Goal: Information Seeking & Learning: Learn about a topic

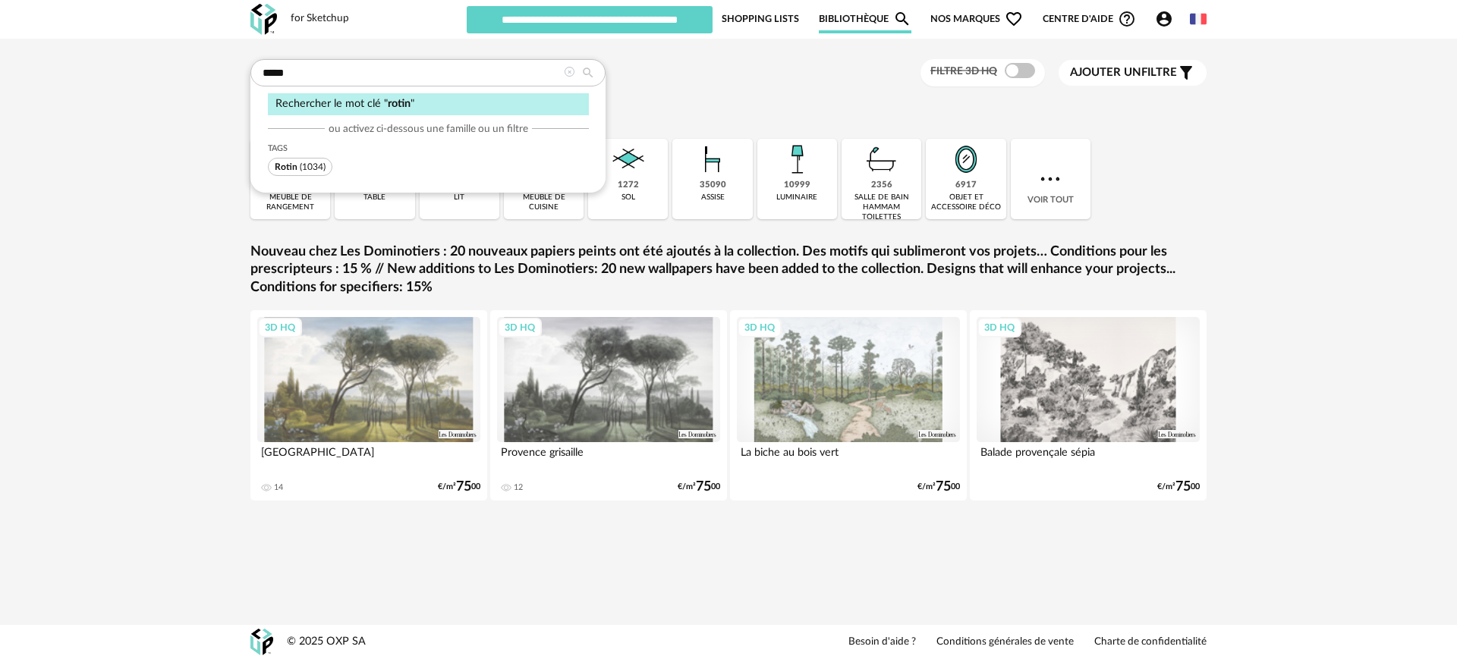
type input "*****"
click at [295, 167] on span "Rotin" at bounding box center [286, 166] width 23 height 9
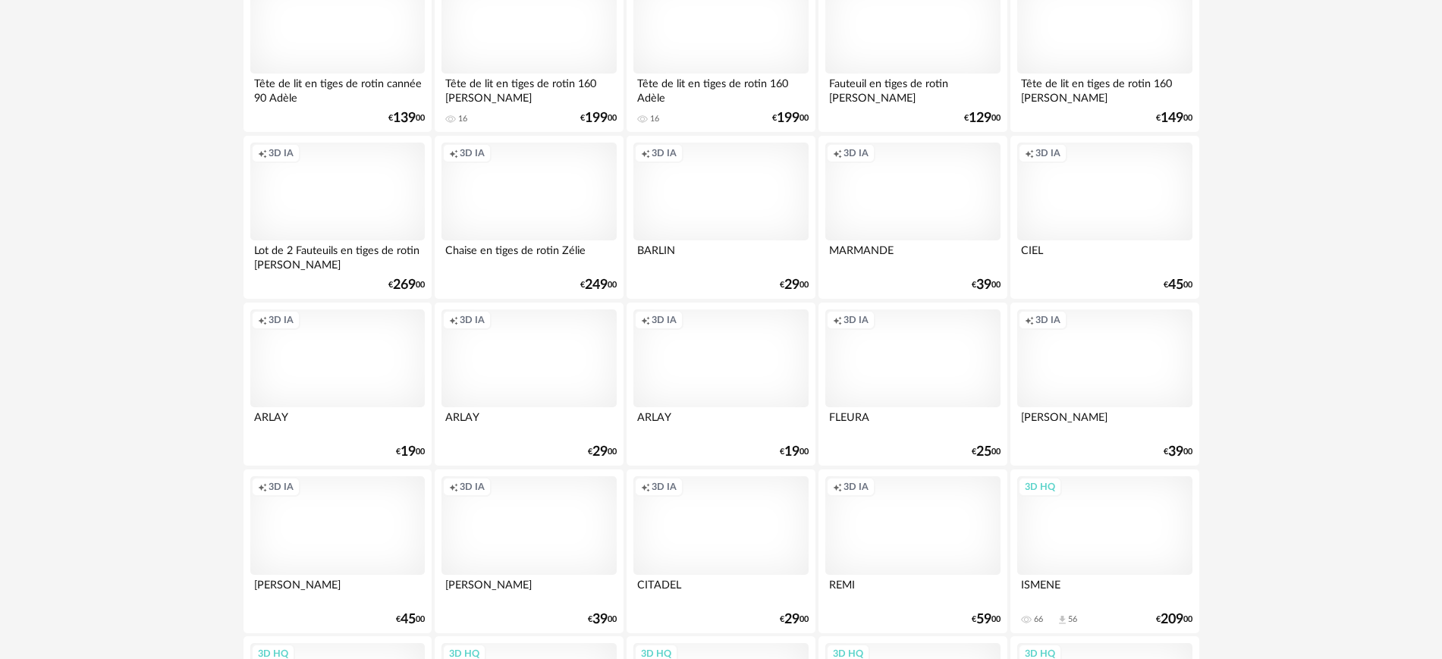
scroll to position [2998, 0]
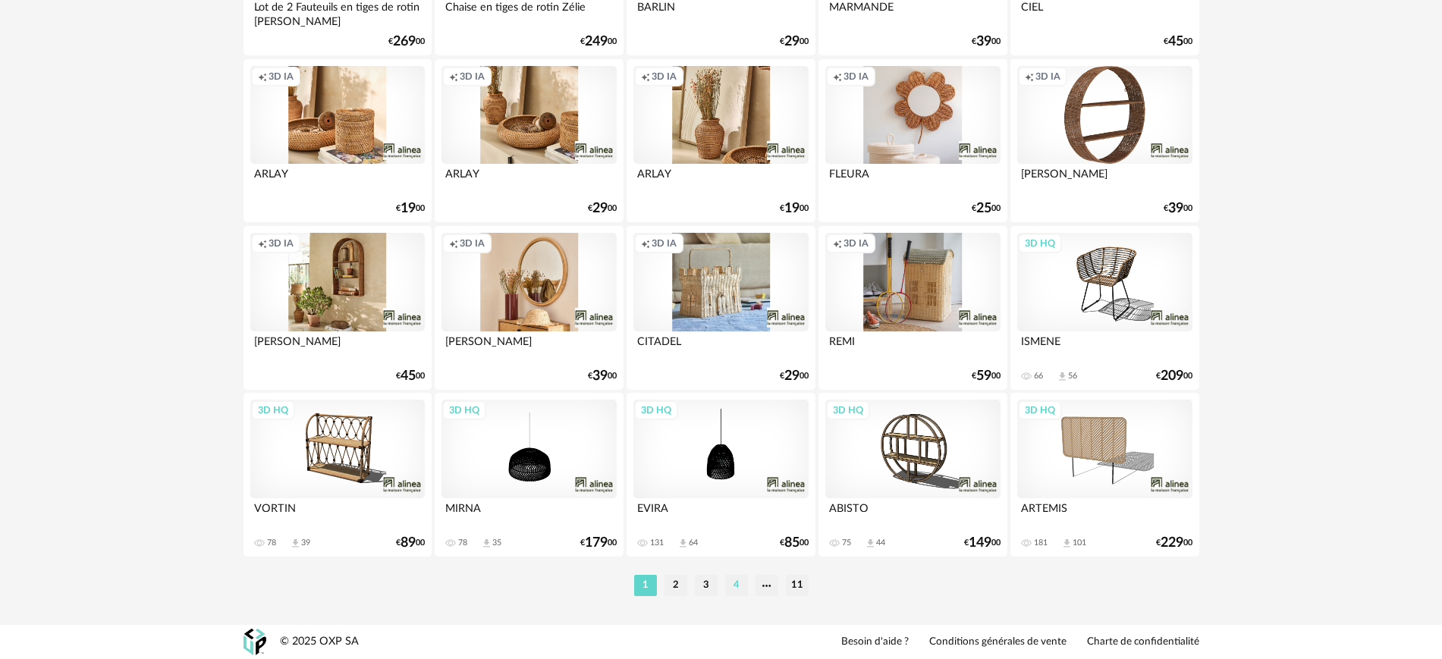
click at [737, 581] on li "4" at bounding box center [736, 585] width 23 height 21
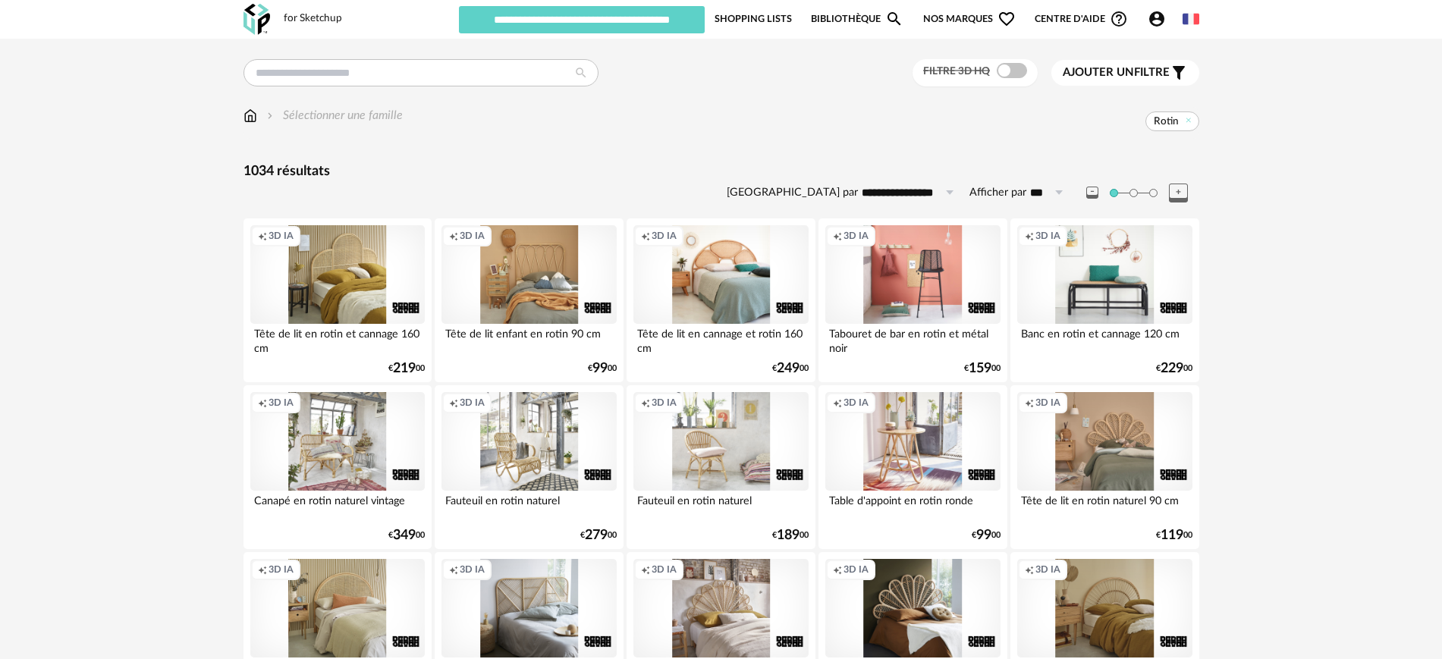
click at [536, 439] on div "Creation icon 3D IA" at bounding box center [529, 441] width 174 height 99
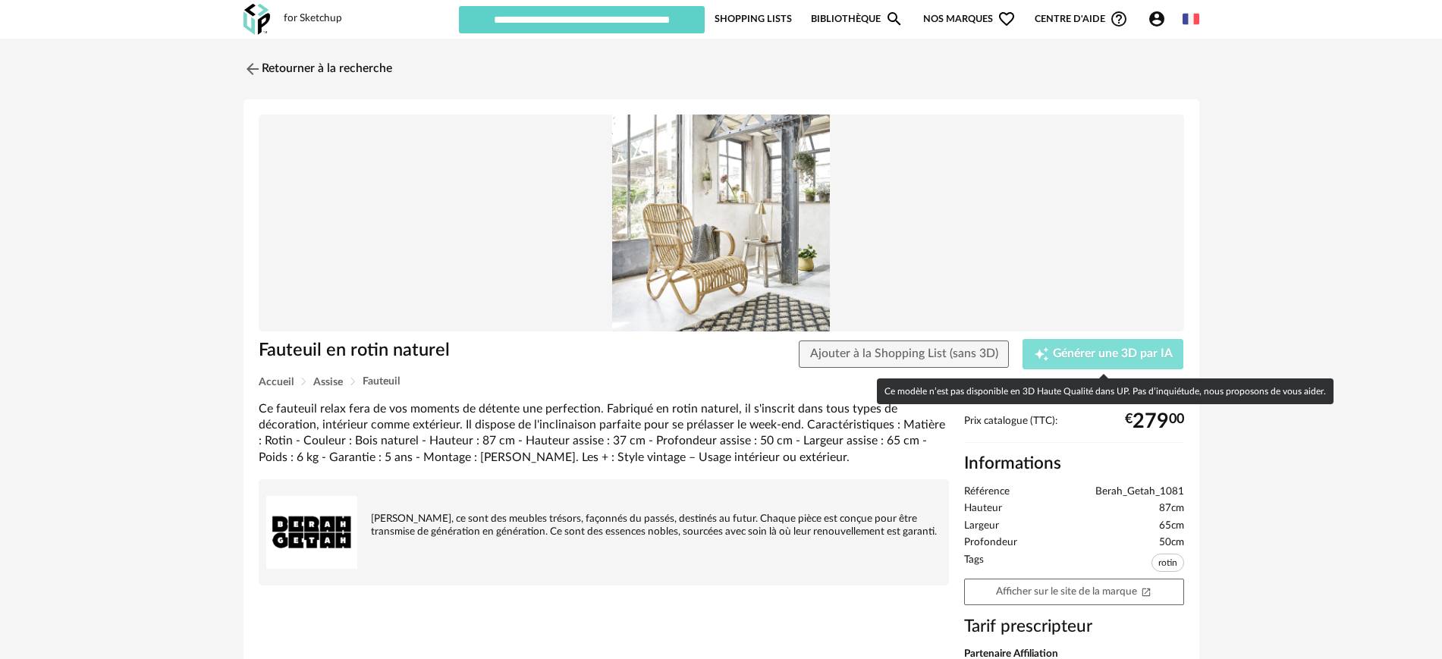
click at [1102, 351] on span "Générer une 3D par IA" at bounding box center [1113, 354] width 120 height 12
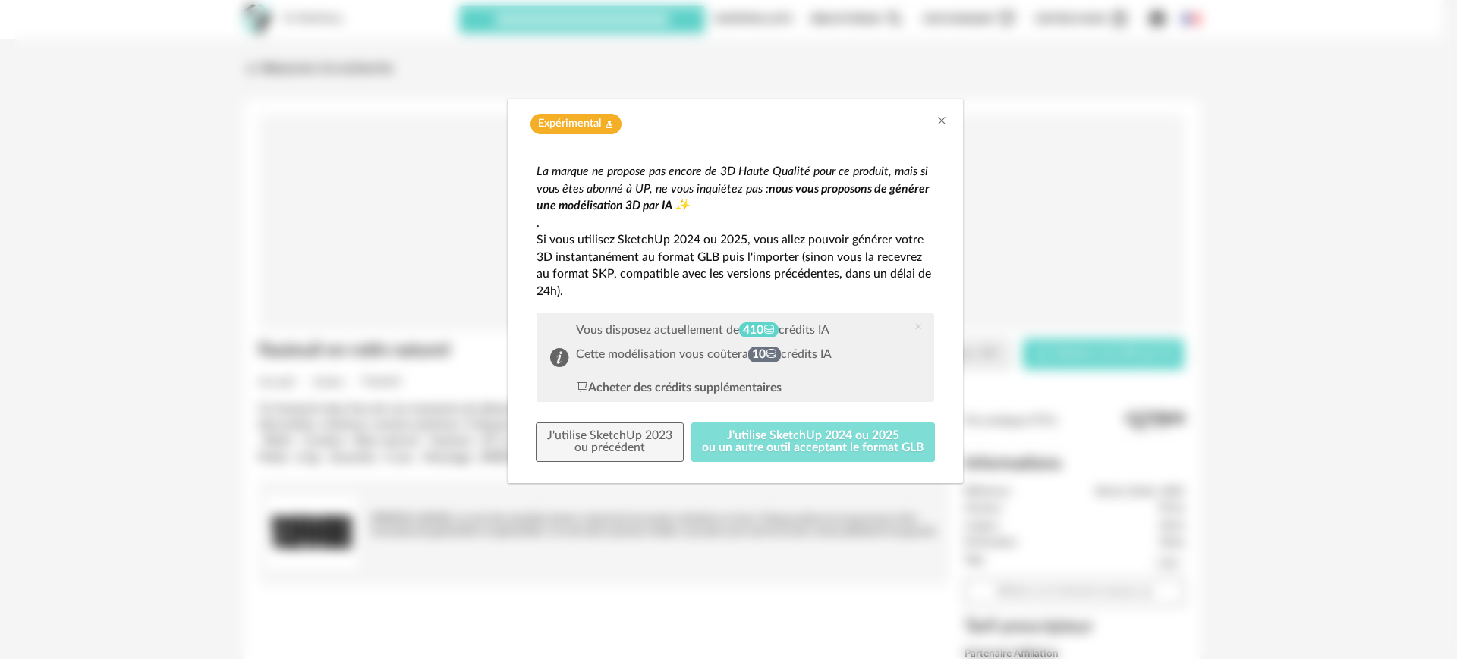
click at [766, 432] on button "J'utilise SketchUp 2024 ou 2025 ou un autre outil acceptant le format GLB" at bounding box center [813, 442] width 244 height 39
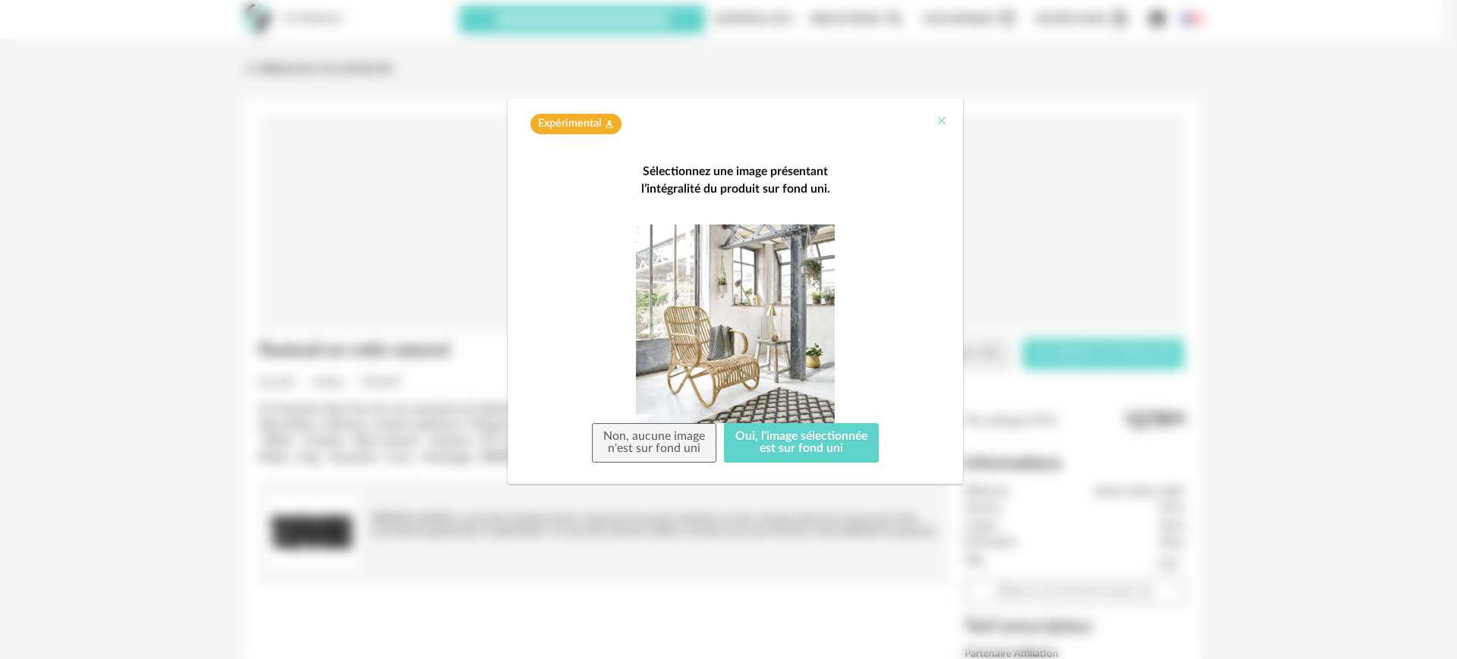
click at [939, 118] on icon "Close" at bounding box center [941, 121] width 12 height 12
